Goal: Information Seeking & Learning: Learn about a topic

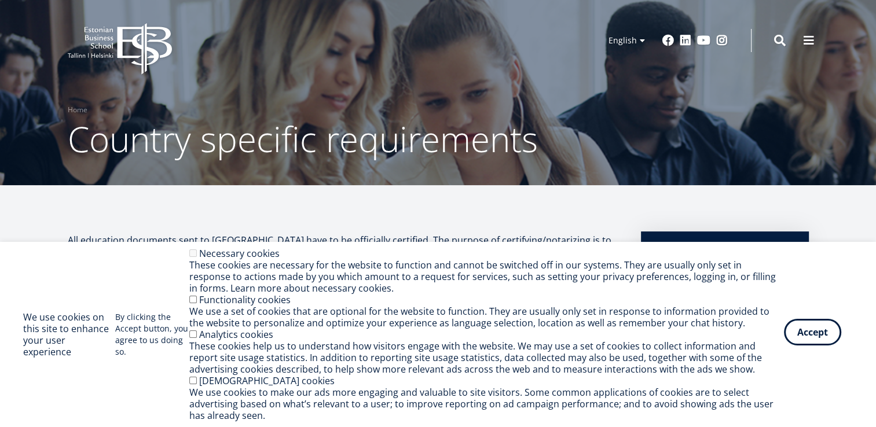
click at [825, 331] on button "Accept" at bounding box center [812, 332] width 57 height 27
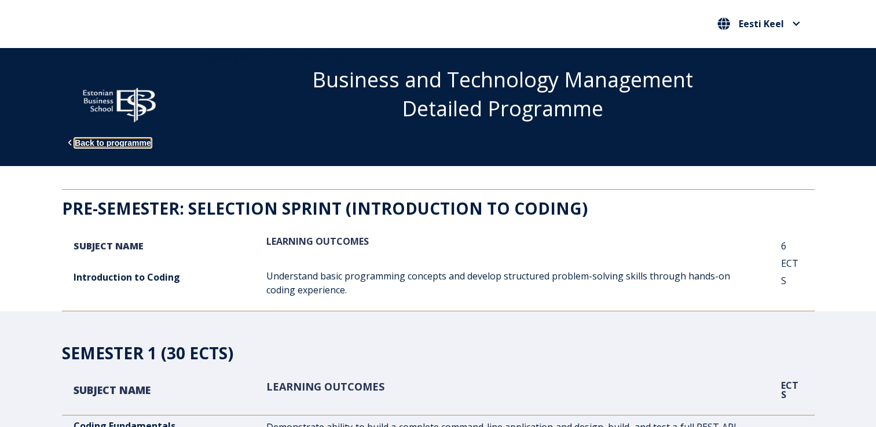
click at [124, 142] on span "Back to programme" at bounding box center [113, 142] width 76 height 9
click at [83, 142] on span "Back to programme" at bounding box center [113, 142] width 76 height 9
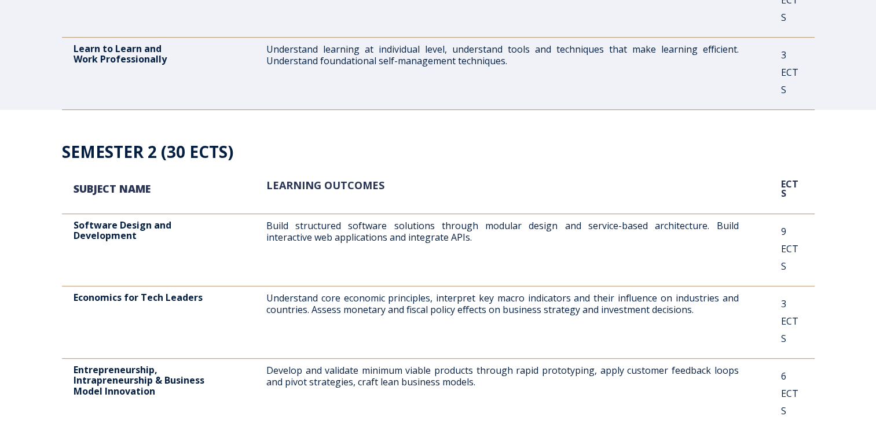
scroll to position [648, 0]
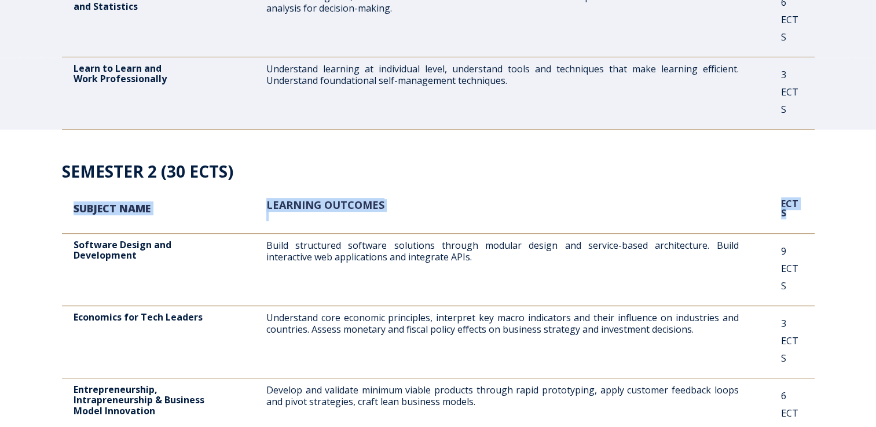
drag, startPoint x: 874, startPoint y: 112, endPoint x: 876, endPoint y: 105, distance: 7.0
drag, startPoint x: 876, startPoint y: 105, endPoint x: 826, endPoint y: 86, distance: 52.8
click at [826, 130] on div "SEMESTER 2 (30 ECTS) SUBJECT NAME LEARNING OUTCOMES ECTS" at bounding box center [438, 182] width 876 height 104
click at [860, 130] on div "SEMESTER 2 (30 ECTS) SUBJECT NAME LEARNING OUTCOMES ECTS" at bounding box center [438, 182] width 876 height 104
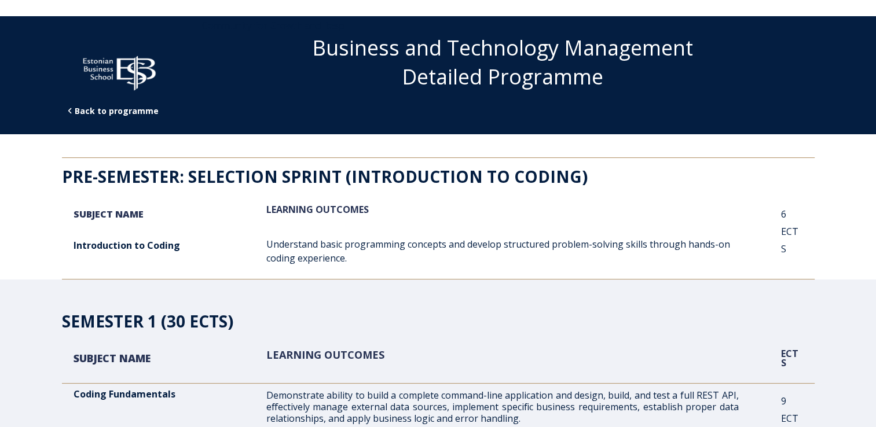
scroll to position [0, 0]
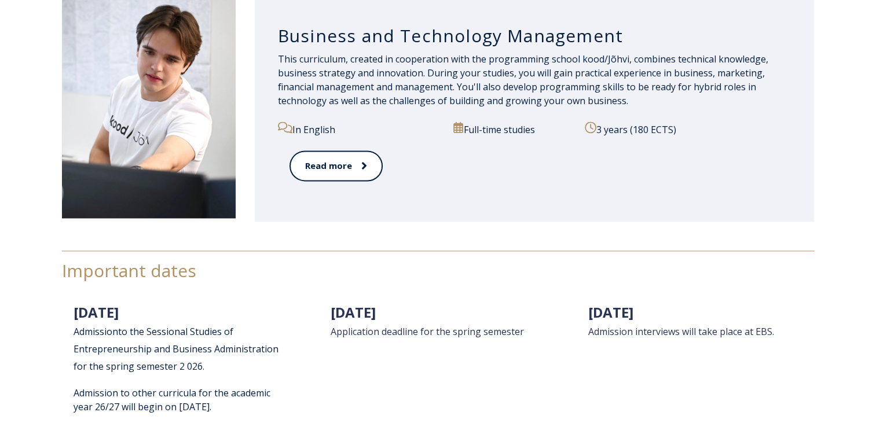
scroll to position [1682, 0]
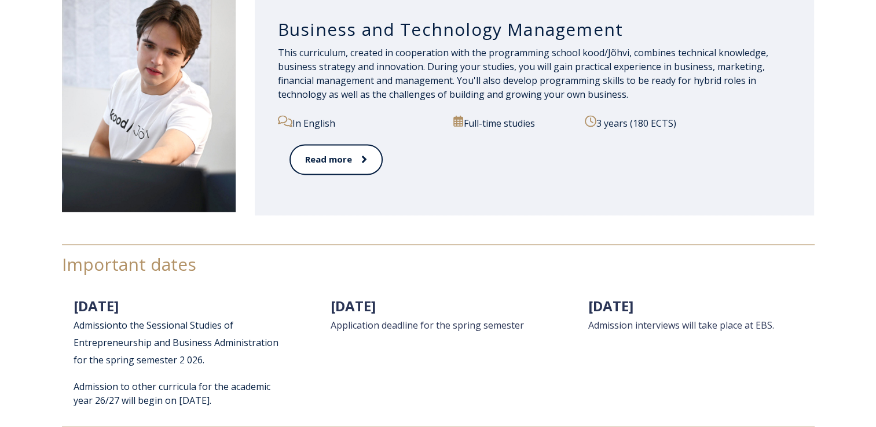
drag, startPoint x: 327, startPoint y: 306, endPoint x: 446, endPoint y: 312, distance: 118.8
click at [446, 312] on div "[DATE] Application deadline for the spring semester" at bounding box center [438, 320] width 238 height 59
copy span "[DATE]"
drag, startPoint x: 582, startPoint y: 309, endPoint x: 679, endPoint y: 330, distance: 99.6
click at [679, 330] on div "[DATE] Admission interviews will take place at EBS." at bounding box center [695, 320] width 238 height 59
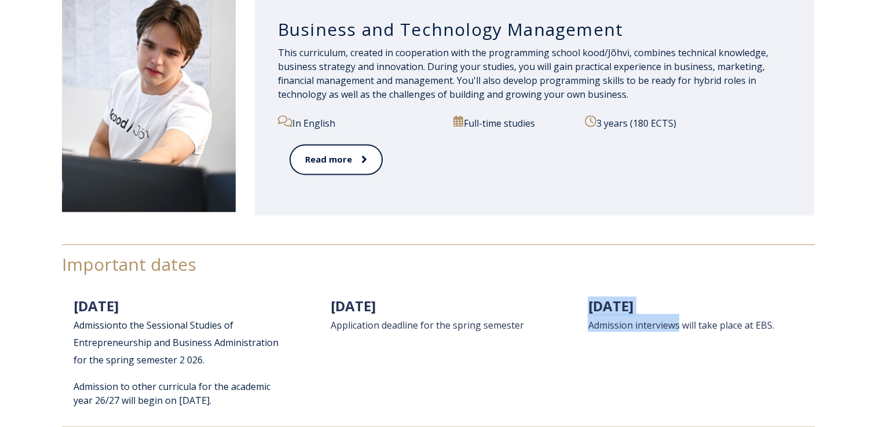
copy font "[DATE] Admission interviews"
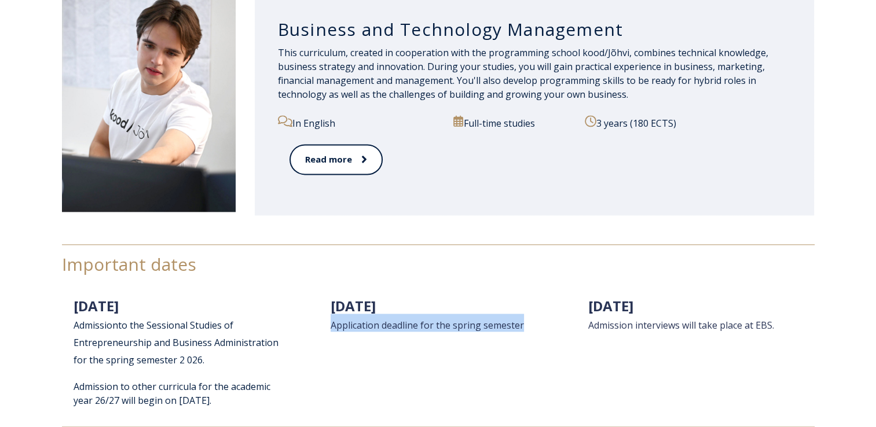
drag, startPoint x: 331, startPoint y: 330, endPoint x: 520, endPoint y: 341, distance: 189.6
click at [520, 341] on div "[DATE] Application deadline for the spring semester" at bounding box center [437, 321] width 215 height 58
copy span "Application deadline for the spring semester"
drag, startPoint x: 179, startPoint y: 400, endPoint x: 247, endPoint y: 408, distance: 68.7
click at [247, 407] on font "Admission to other curricula for the academic year 26/27 will begin on [DATE]." at bounding box center [171, 393] width 197 height 27
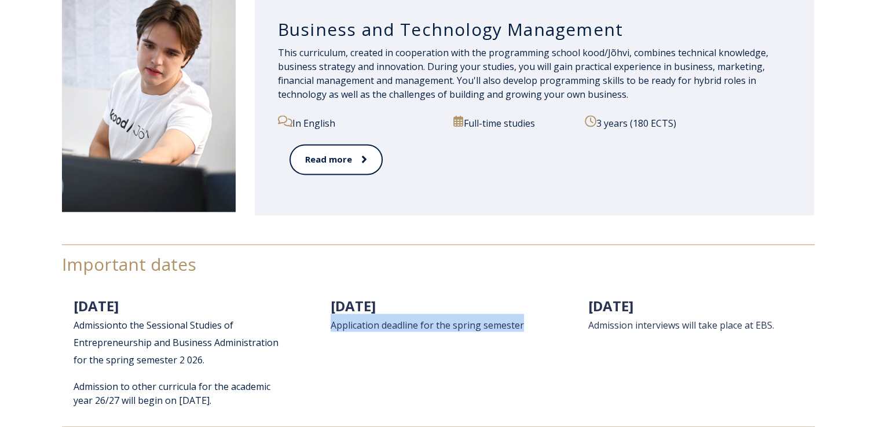
copy font "[DATE]"
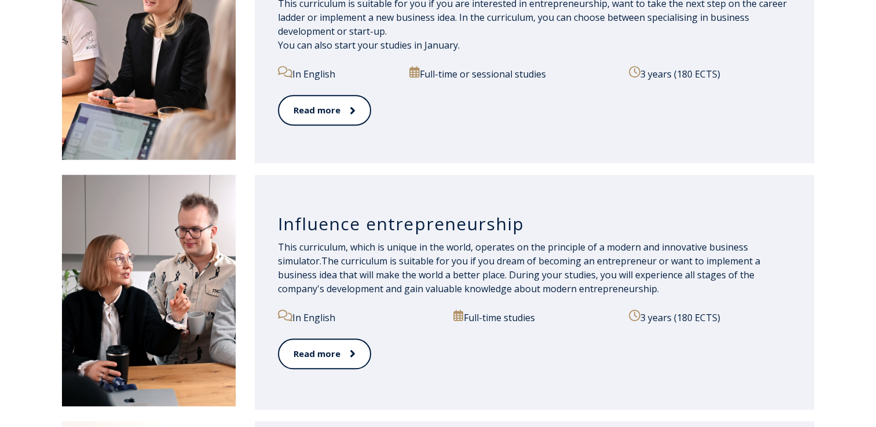
scroll to position [1001, 0]
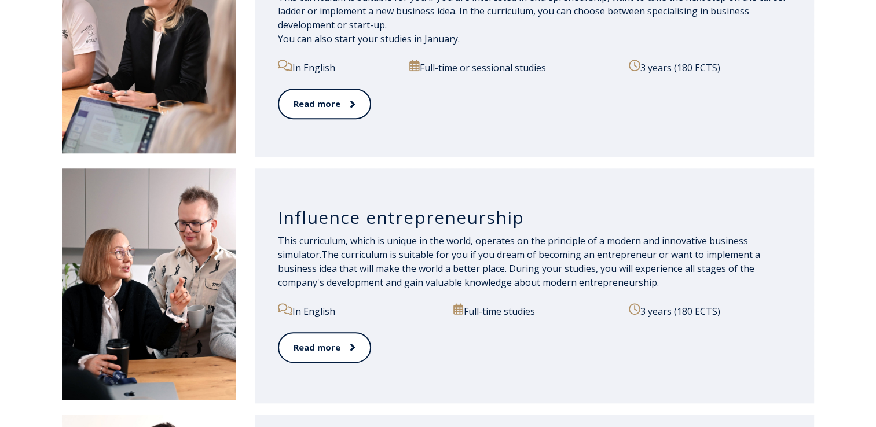
click at [845, 199] on div "Influence entrepreneurship This curriculum, which is unique in the world, opera…" at bounding box center [438, 286] width 876 height 247
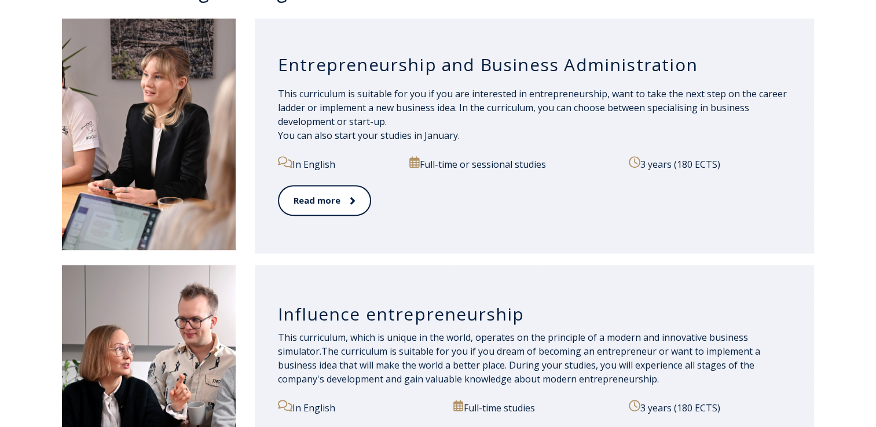
scroll to position [911, 0]
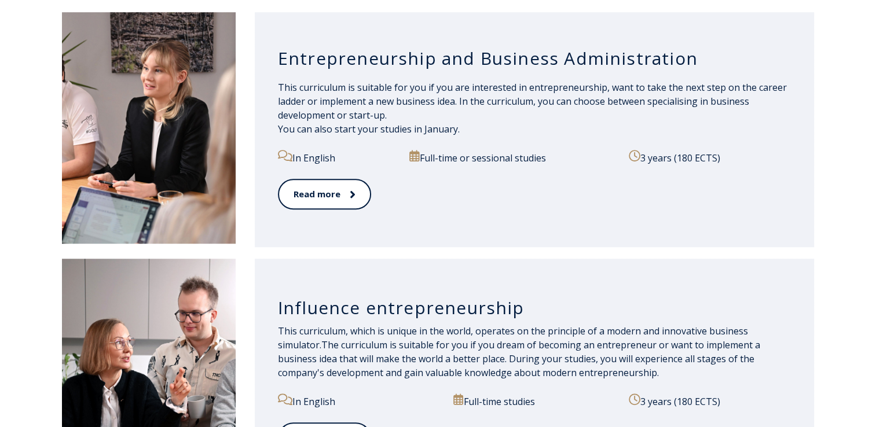
click at [805, 141] on div "Entrepreneurship and Business Administration This curriculum is suitable for yo…" at bounding box center [535, 129] width 560 height 235
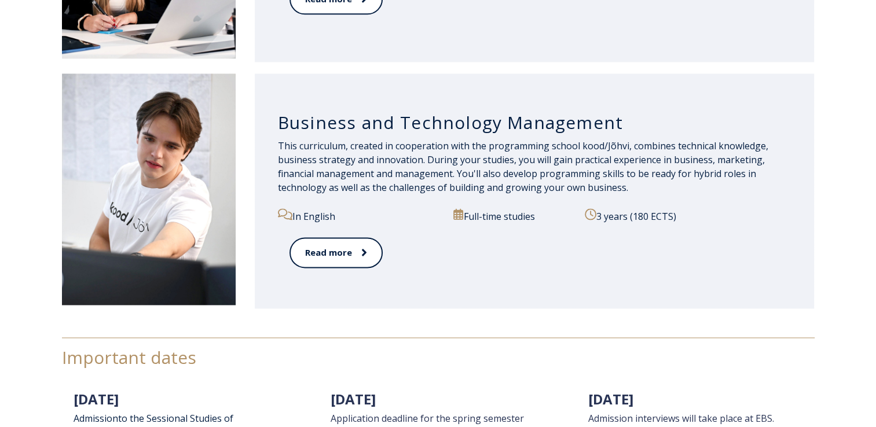
scroll to position [1593, 0]
